Goal: Book appointment/travel/reservation

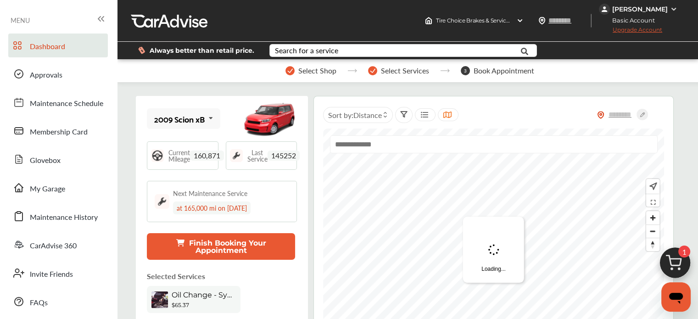
click at [674, 259] on img at bounding box center [675, 265] width 44 height 44
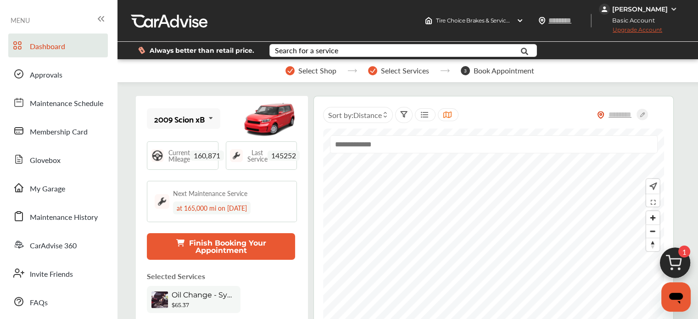
click at [678, 267] on img at bounding box center [675, 265] width 44 height 44
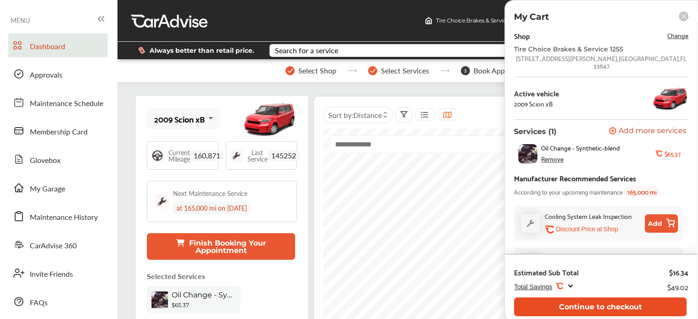
click at [582, 305] on button "Continue to checkout" at bounding box center [600, 306] width 173 height 19
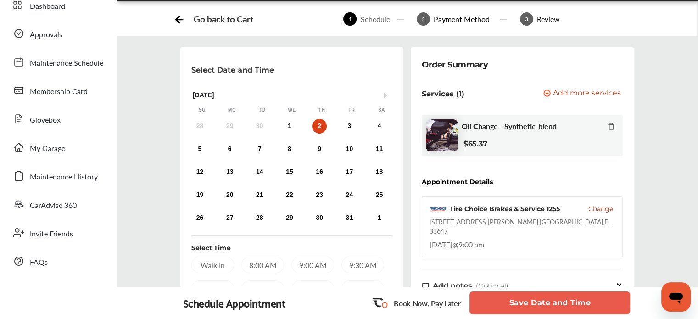
scroll to position [46, 0]
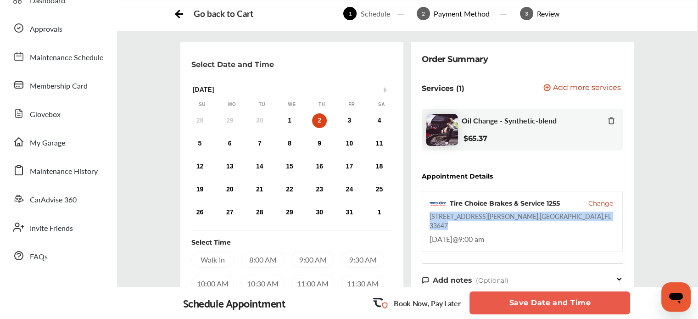
drag, startPoint x: 573, startPoint y: 213, endPoint x: 568, endPoint y: 216, distance: 5.7
click at [568, 216] on div "Tire Choice Brakes & Service [STREET_ADDRESS][PERSON_NAME] , [GEOGRAPHIC_DATA] …" at bounding box center [522, 221] width 201 height 61
copy div "Change [STREET_ADDRESS][PERSON_NAME] , [GEOGRAPHIC_DATA] , FL 33647"
click at [325, 253] on div "9:00 AM" at bounding box center [312, 259] width 43 height 17
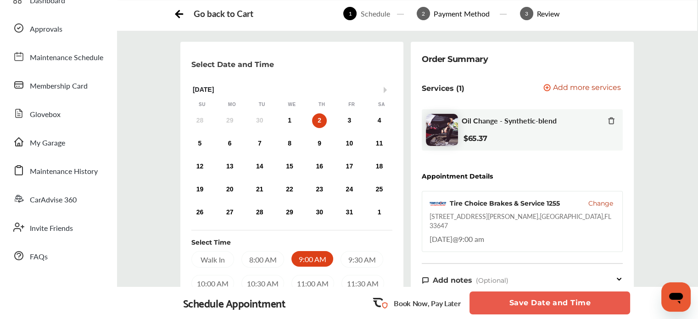
click at [526, 306] on button "Save Date and Time" at bounding box center [549, 302] width 161 height 23
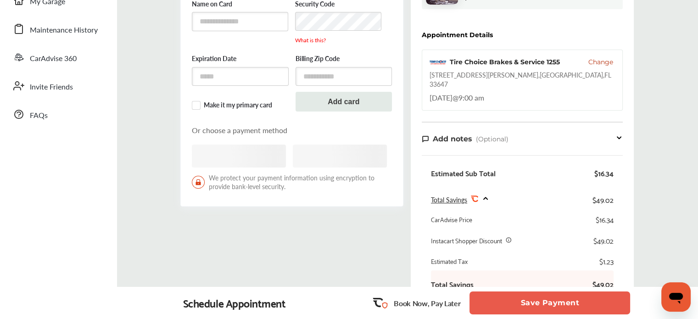
scroll to position [42, 0]
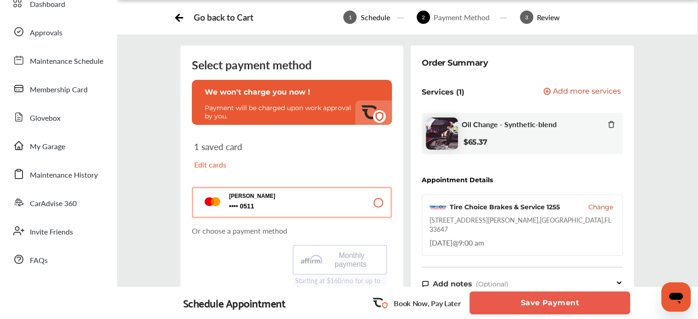
click at [492, 302] on button "Save Payment" at bounding box center [549, 302] width 161 height 23
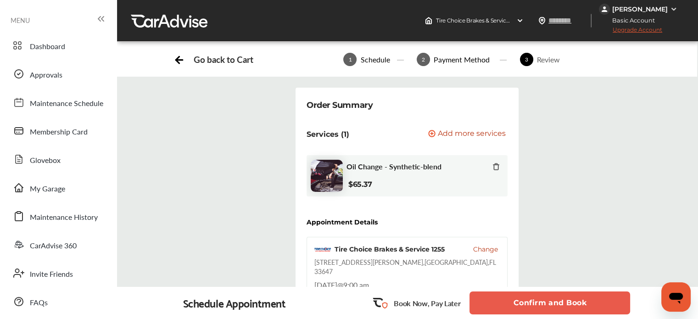
click at [567, 299] on button "Confirm and Book" at bounding box center [549, 302] width 161 height 23
